Goal: Find specific page/section: Find specific page/section

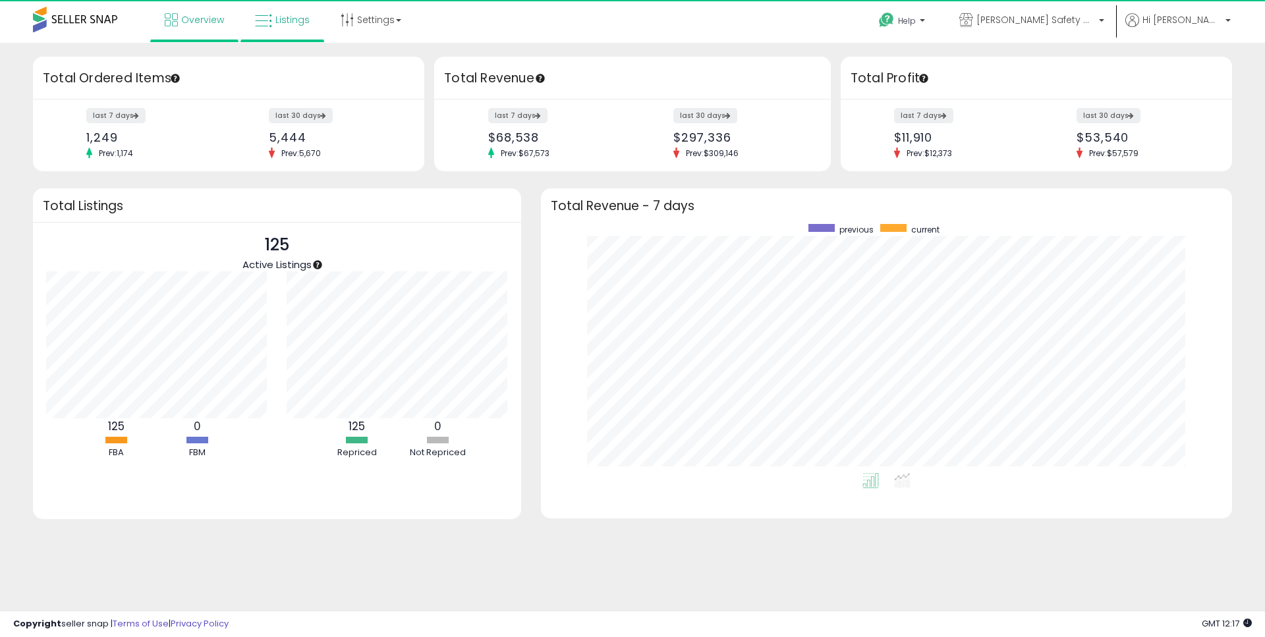
scroll to position [249, 665]
click at [290, 16] on span "Listings" at bounding box center [292, 19] width 34 height 13
